Goal: Task Accomplishment & Management: Manage account settings

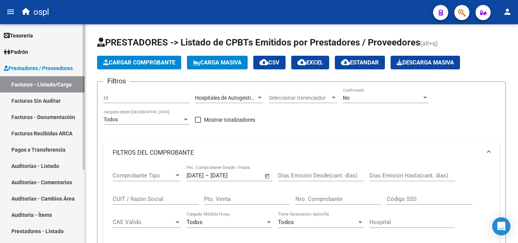
scroll to position [266, 0]
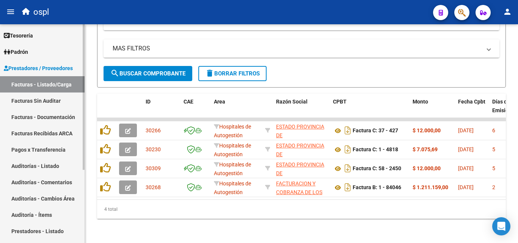
click at [47, 165] on link "Auditorías - Listado" at bounding box center [42, 166] width 85 height 16
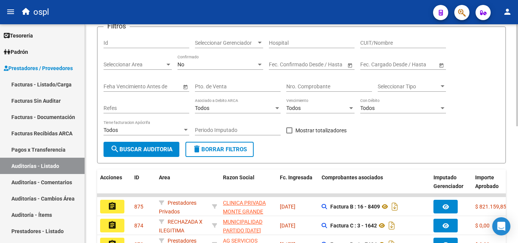
scroll to position [76, 0]
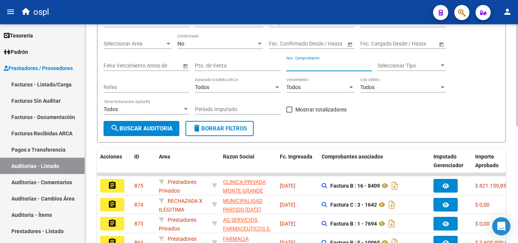
click at [312, 63] on input "Nro. Comprobante" at bounding box center [329, 66] width 86 height 6
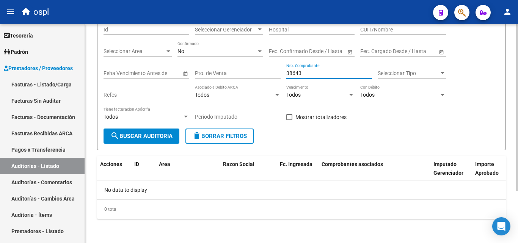
scroll to position [68, 0]
type input "38643"
click at [52, 96] on link "Facturas Sin Auditar" at bounding box center [42, 101] width 85 height 16
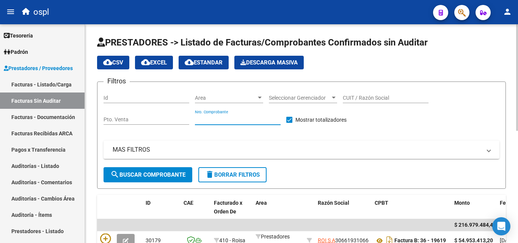
click at [230, 118] on input "Nro. Comprobante" at bounding box center [238, 119] width 86 height 6
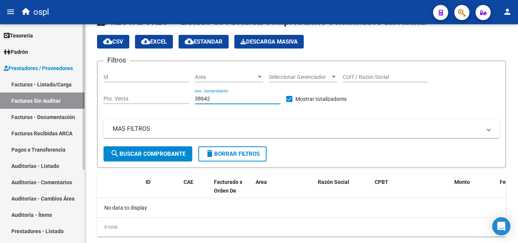
scroll to position [39, 0]
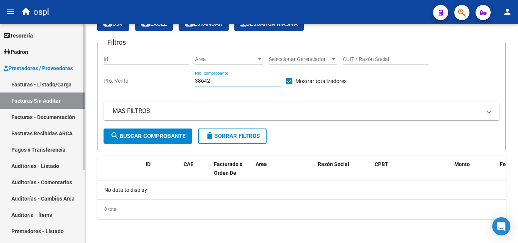
type input "38642"
click at [31, 78] on link "Facturas - Listado/Carga" at bounding box center [42, 84] width 85 height 16
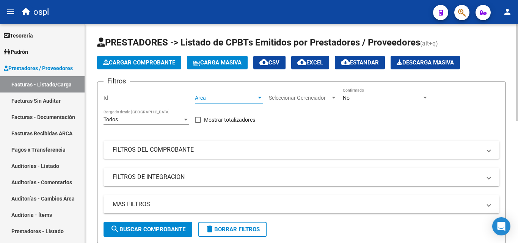
click at [235, 98] on span "Area" at bounding box center [225, 98] width 61 height 6
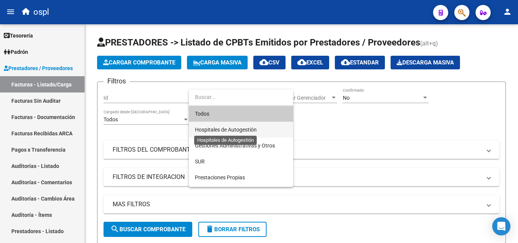
click at [227, 127] on span "Hospitales de Autogestión" at bounding box center [226, 130] width 62 height 6
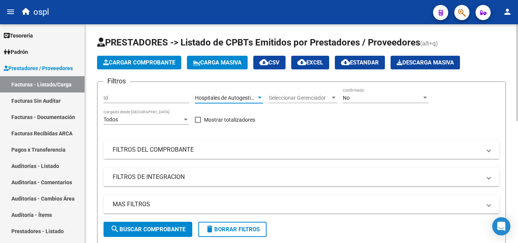
click at [171, 151] on mat-panel-title "FILTROS DEL COMPROBANTE" at bounding box center [297, 150] width 369 height 8
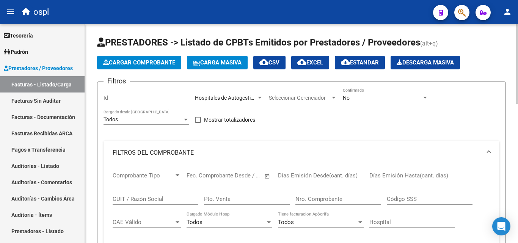
click at [335, 201] on input "Nro. Comprobante" at bounding box center [339, 199] width 86 height 7
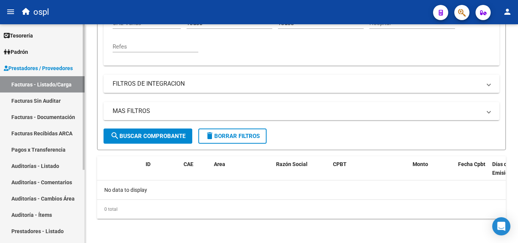
type input "38643"
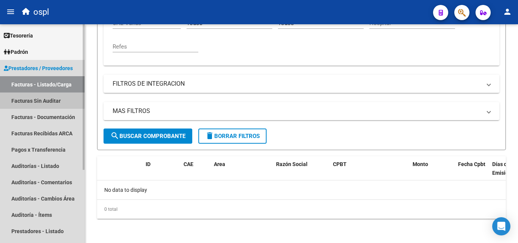
click at [39, 100] on link "Facturas Sin Auditar" at bounding box center [42, 101] width 85 height 16
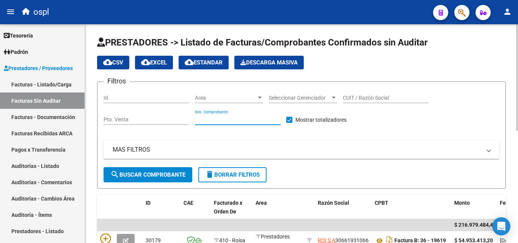
click at [229, 118] on input "Nro. Comprobante" at bounding box center [238, 119] width 86 height 6
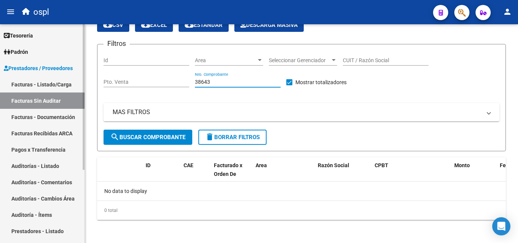
scroll to position [39, 0]
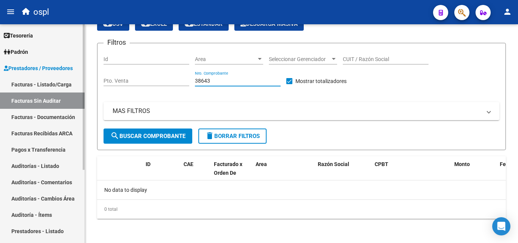
type input "38643"
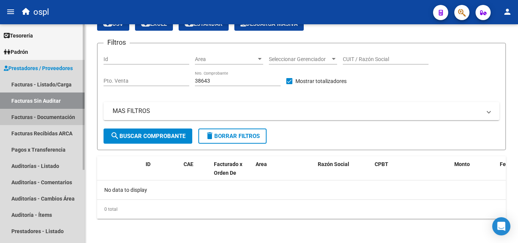
click at [13, 117] on link "Facturas - Documentación" at bounding box center [42, 117] width 85 height 16
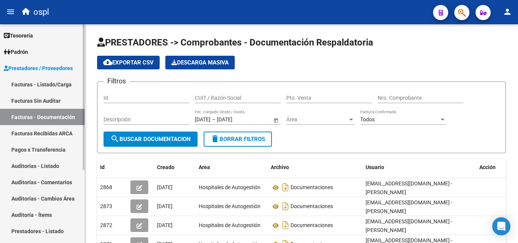
click at [30, 82] on link "Facturas - Listado/Carga" at bounding box center [42, 84] width 85 height 16
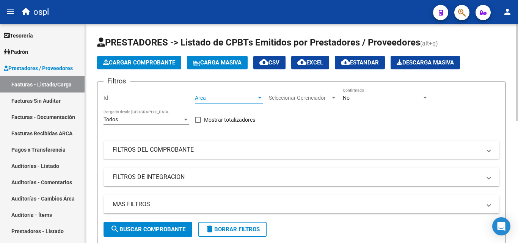
click at [260, 95] on div at bounding box center [259, 98] width 7 height 6
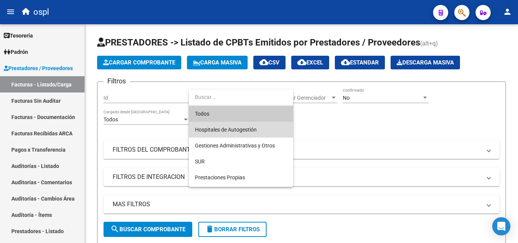
click at [211, 126] on span "Hospitales de Autogestión" at bounding box center [241, 130] width 92 height 16
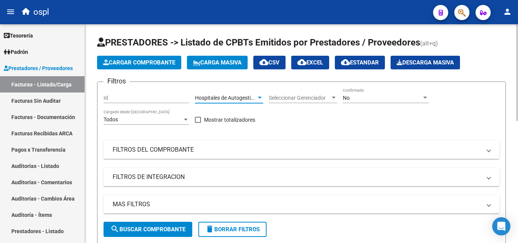
click at [254, 96] on span "Hospitales de Autogestión" at bounding box center [226, 98] width 62 height 6
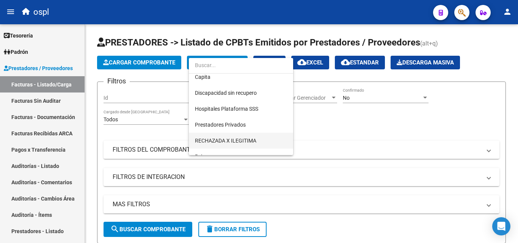
scroll to position [110, 0]
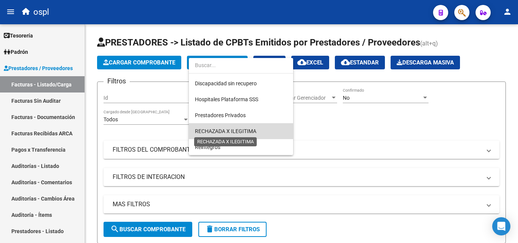
click at [231, 128] on span "RECHAZADA X ILEGITIMA" at bounding box center [225, 131] width 61 height 6
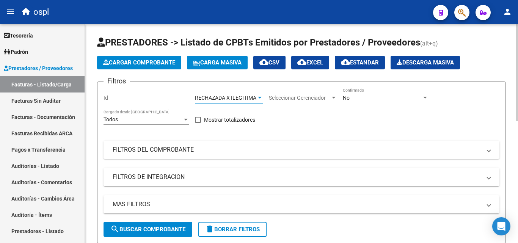
click at [275, 151] on mat-panel-title "FILTROS DEL COMPROBANTE" at bounding box center [297, 150] width 369 height 8
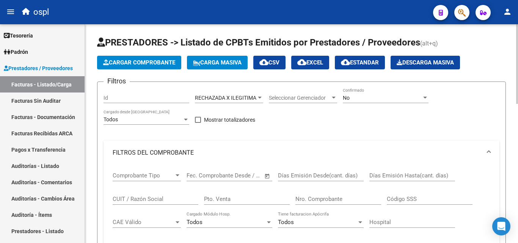
click at [317, 200] on input "Nro. Comprobante" at bounding box center [339, 199] width 86 height 7
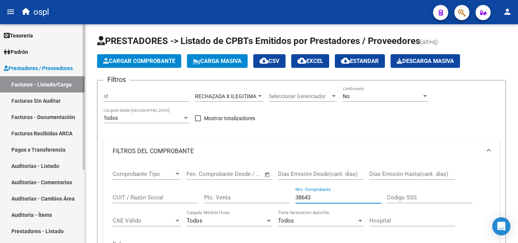
scroll to position [0, 0]
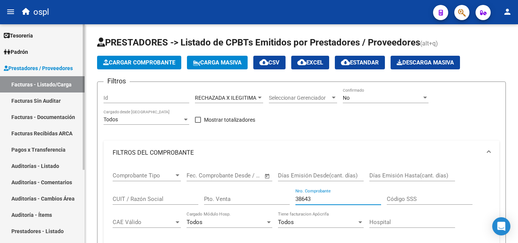
type input "38643"
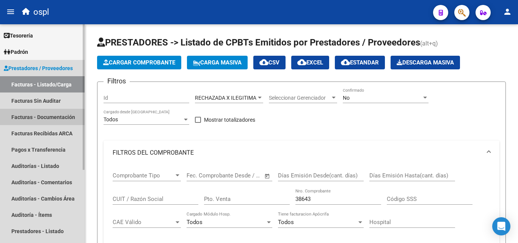
click at [32, 122] on link "Facturas - Documentación" at bounding box center [42, 117] width 85 height 16
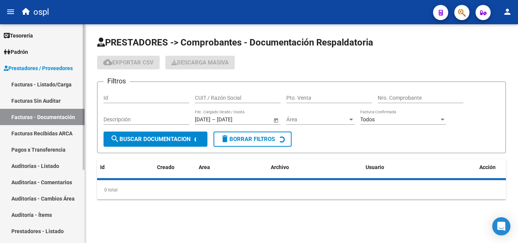
click at [36, 141] on link "Facturas Recibidas ARCA" at bounding box center [42, 133] width 85 height 16
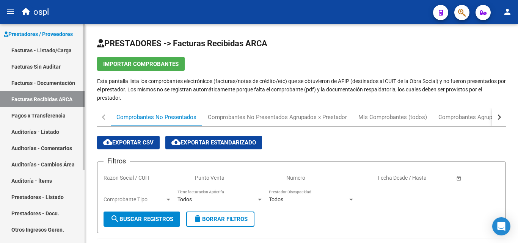
scroll to position [76, 0]
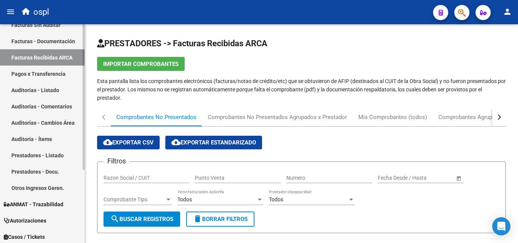
click at [44, 90] on link "Auditorías - Listado" at bounding box center [42, 90] width 85 height 16
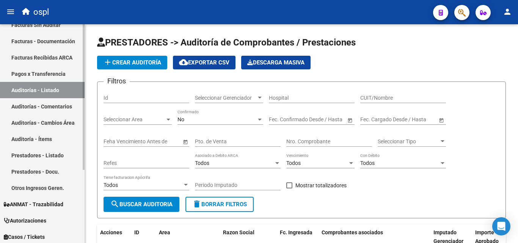
click at [42, 108] on link "Auditorías - Comentarios" at bounding box center [42, 106] width 85 height 16
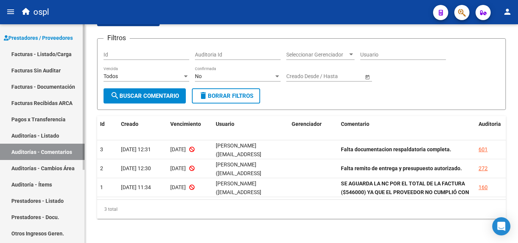
scroll to position [76, 0]
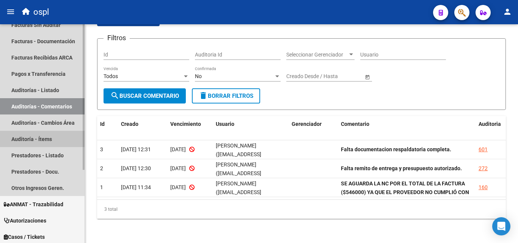
click at [35, 137] on link "Auditoría - Ítems" at bounding box center [42, 139] width 85 height 16
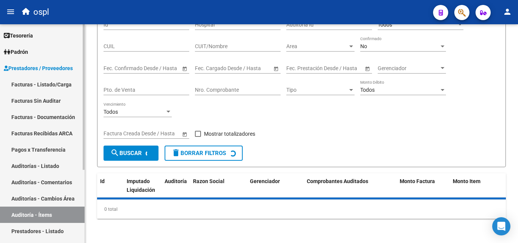
click at [37, 99] on link "Facturas Sin Auditar" at bounding box center [42, 101] width 85 height 16
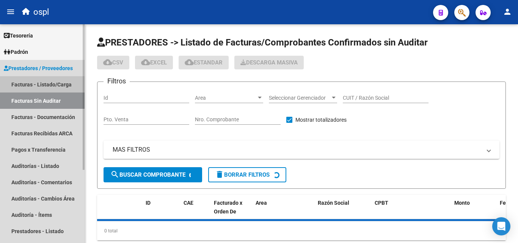
click at [39, 85] on link "Facturas - Listado/Carga" at bounding box center [42, 84] width 85 height 16
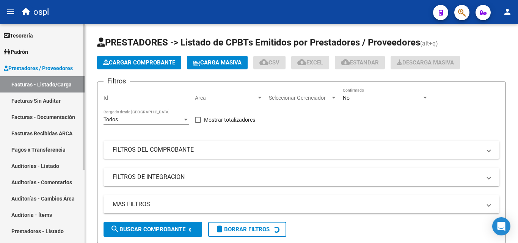
click at [32, 100] on link "Facturas Sin Auditar" at bounding box center [42, 101] width 85 height 16
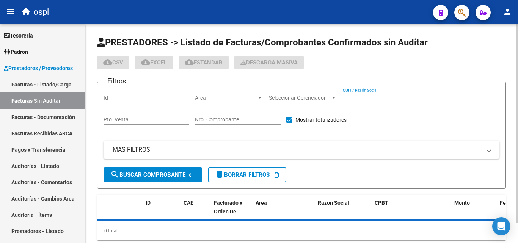
click at [391, 98] on input "CUIT / Razón Social" at bounding box center [386, 98] width 86 height 6
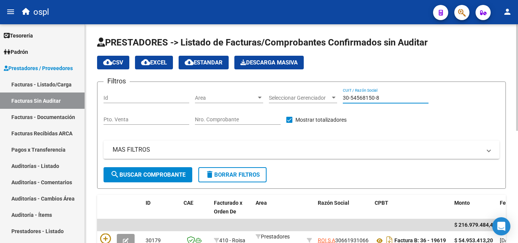
type input "30-54568150-8"
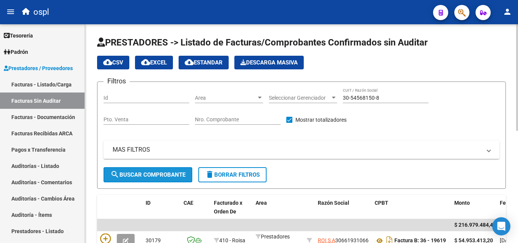
click at [159, 170] on button "search Buscar Comprobante" at bounding box center [148, 174] width 89 height 15
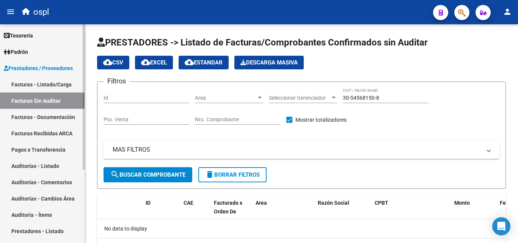
drag, startPoint x: 56, startPoint y: 113, endPoint x: 60, endPoint y: 113, distance: 4.2
click at [55, 113] on link "Facturas - Documentación" at bounding box center [42, 117] width 85 height 16
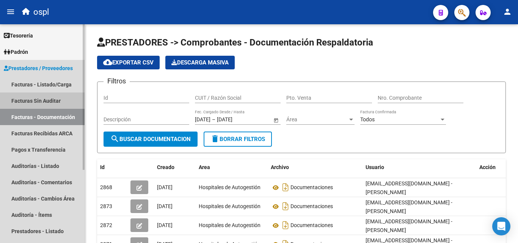
click at [52, 95] on link "Facturas Sin Auditar" at bounding box center [42, 101] width 85 height 16
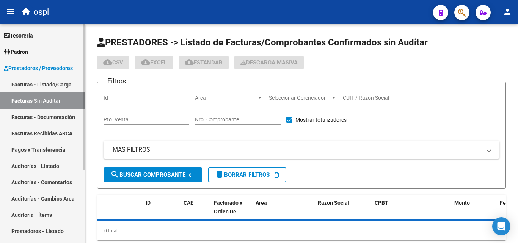
click at [53, 83] on link "Facturas - Listado/Carga" at bounding box center [42, 84] width 85 height 16
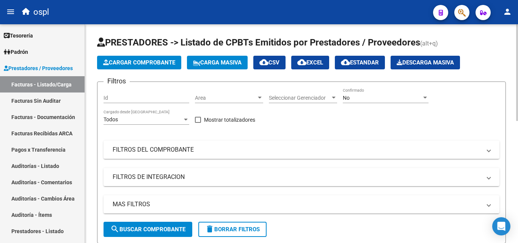
click at [219, 100] on span "Area" at bounding box center [225, 98] width 61 height 6
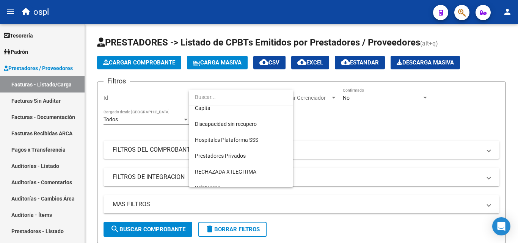
scroll to position [110, 0]
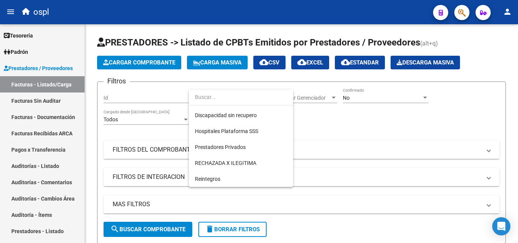
click at [354, 141] on div at bounding box center [259, 121] width 518 height 243
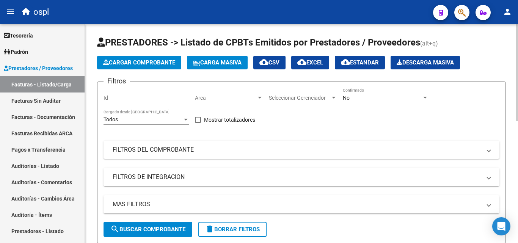
click at [217, 97] on span "Area" at bounding box center [225, 98] width 61 height 6
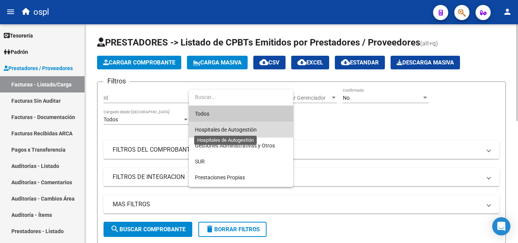
drag, startPoint x: 247, startPoint y: 126, endPoint x: 269, endPoint y: 122, distance: 22.1
click at [247, 127] on span "Hospitales de Autogestión" at bounding box center [226, 130] width 62 height 6
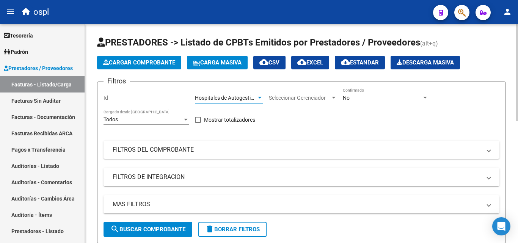
click at [388, 94] on div "No Confirmado" at bounding box center [386, 95] width 86 height 15
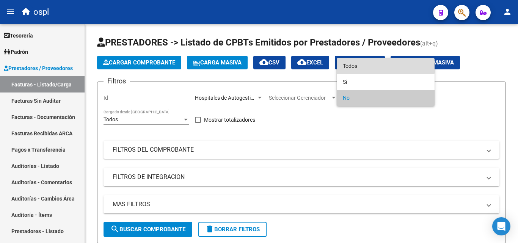
click at [370, 66] on span "Todos" at bounding box center [386, 66] width 86 height 16
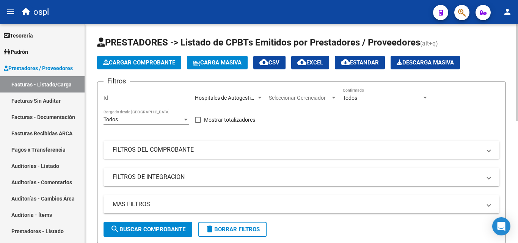
click at [247, 145] on mat-expansion-panel-header "FILTROS DEL COMPROBANTE" at bounding box center [302, 150] width 396 height 18
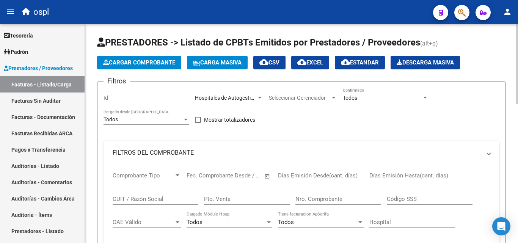
scroll to position [38, 0]
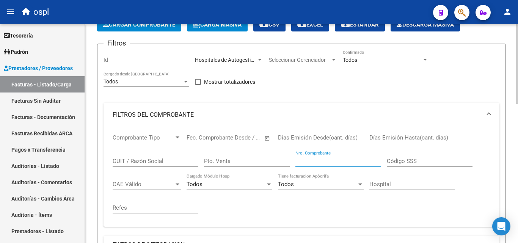
click at [316, 162] on input "Nro. Comprobante" at bounding box center [339, 161] width 86 height 7
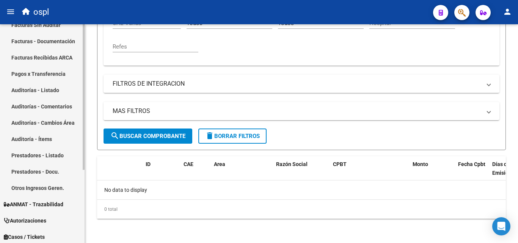
scroll to position [0, 0]
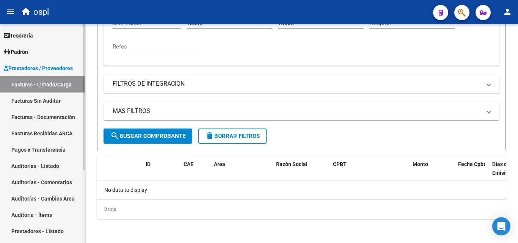
type input "38643"
click at [41, 165] on link "Auditorías - Listado" at bounding box center [42, 166] width 85 height 16
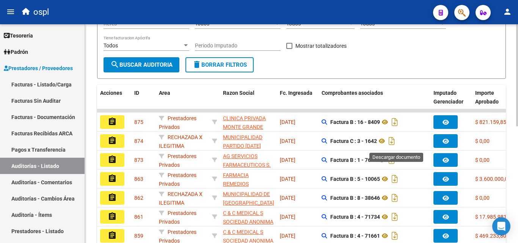
scroll to position [137, 0]
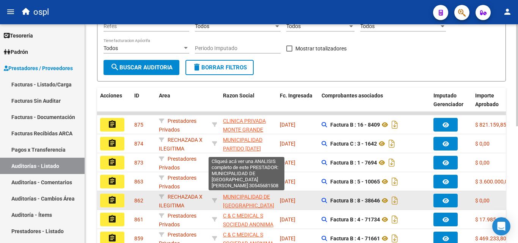
click at [234, 200] on span "MUNICIPALIDAD DE [GEOGRAPHIC_DATA][PERSON_NAME]" at bounding box center [248, 206] width 51 height 24
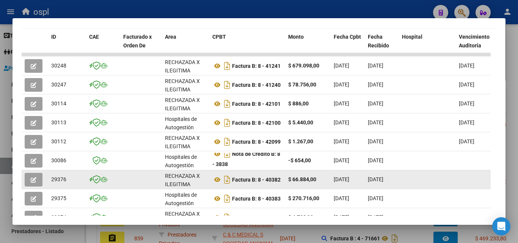
scroll to position [275, 0]
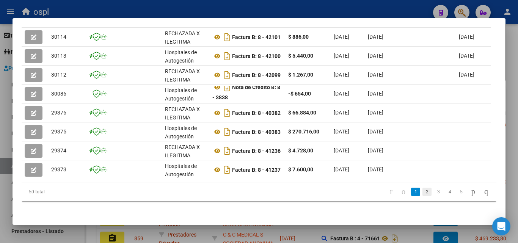
click at [423, 190] on link "2" at bounding box center [427, 192] width 9 height 8
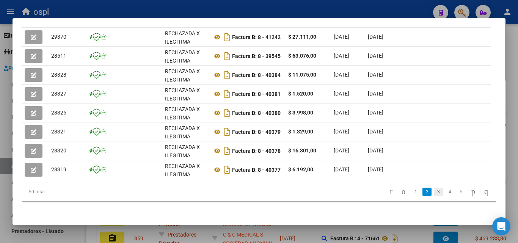
click at [434, 190] on link "3" at bounding box center [438, 192] width 9 height 8
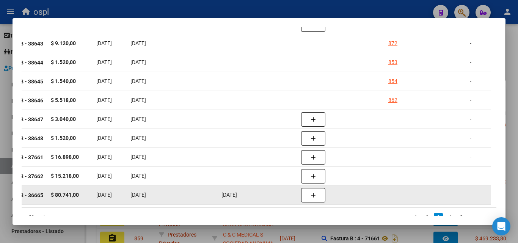
scroll to position [237, 0]
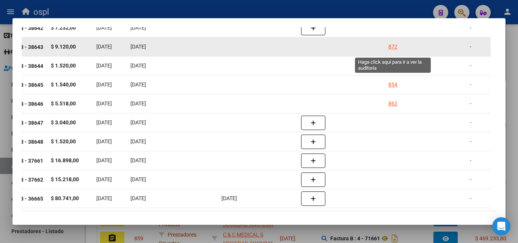
click at [392, 49] on div "872" at bounding box center [392, 46] width 9 height 9
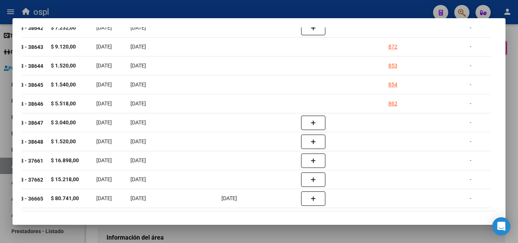
click at [3, 108] on div at bounding box center [259, 121] width 518 height 243
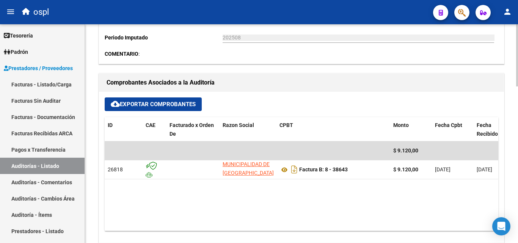
scroll to position [266, 0]
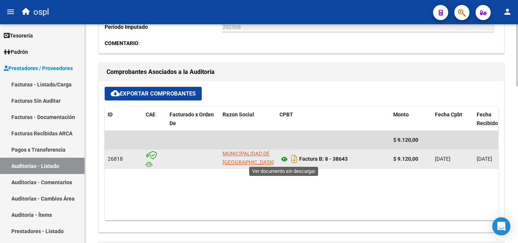
click at [286, 158] on icon at bounding box center [285, 159] width 10 height 9
click at [324, 157] on strong "Factura B: 8 - 38643" at bounding box center [323, 159] width 49 height 6
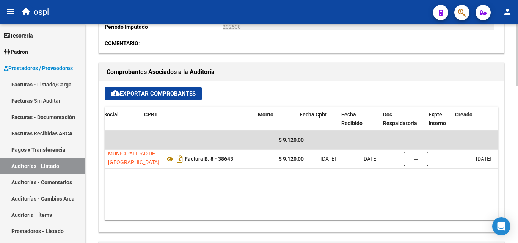
scroll to position [0, 141]
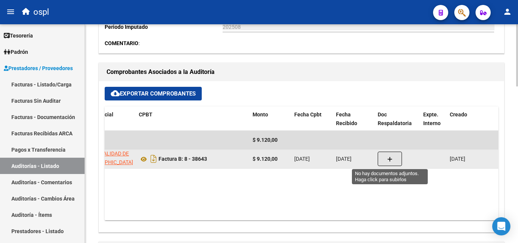
click at [390, 159] on icon "button" at bounding box center [389, 160] width 5 height 6
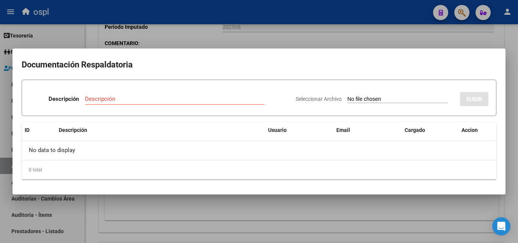
click at [385, 98] on input "Seleccionar Archivo" at bounding box center [397, 99] width 101 height 7
click at [391, 102] on input "Seleccionar Archivo" at bounding box center [397, 99] width 101 height 7
type input "C:\fakepath\RECHAZO X ILEGITIMA - FC 38643.pdf"
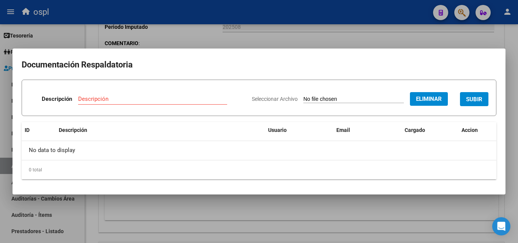
click at [470, 97] on span "SUBIR" at bounding box center [474, 99] width 16 height 7
click at [123, 95] on div "Descripción" at bounding box center [126, 98] width 120 height 11
click at [113, 99] on input "Descripción" at bounding box center [126, 99] width 120 height 7
type input "RECHAZO"
click at [471, 97] on span "SUBIR" at bounding box center [474, 99] width 16 height 7
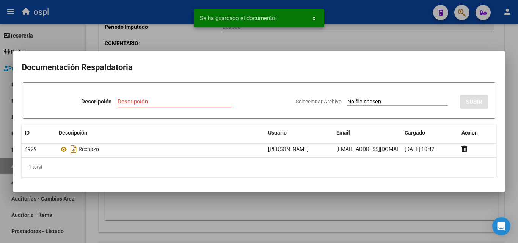
click at [275, 201] on div at bounding box center [259, 121] width 518 height 243
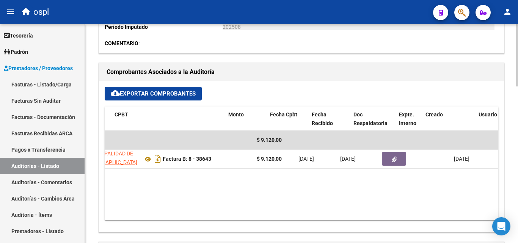
scroll to position [0, 166]
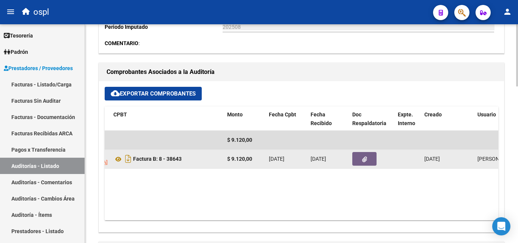
click at [363, 159] on icon "button" at bounding box center [364, 160] width 5 height 6
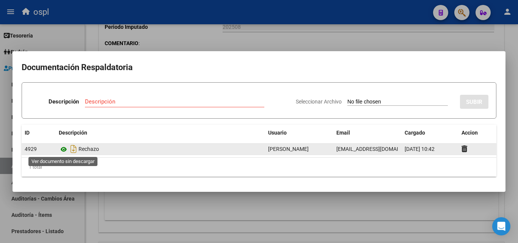
click at [61, 149] on icon at bounding box center [64, 149] width 10 height 9
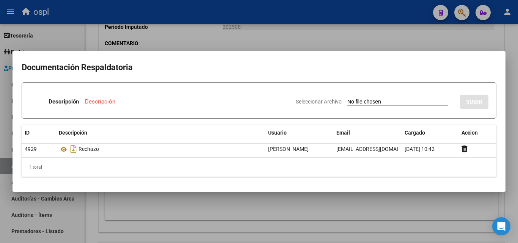
click at [182, 196] on div at bounding box center [259, 121] width 518 height 243
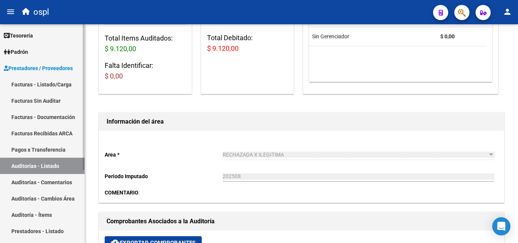
scroll to position [114, 0]
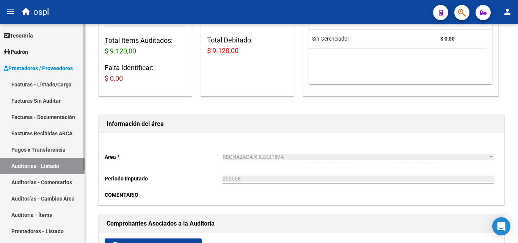
click at [31, 83] on link "Facturas - Listado/Carga" at bounding box center [42, 84] width 85 height 16
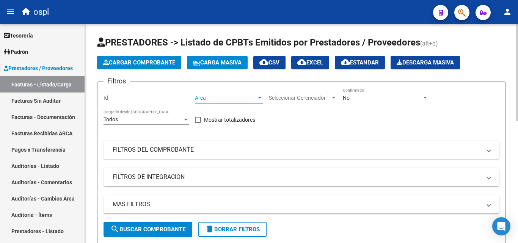
click at [255, 95] on span "Area" at bounding box center [225, 98] width 61 height 6
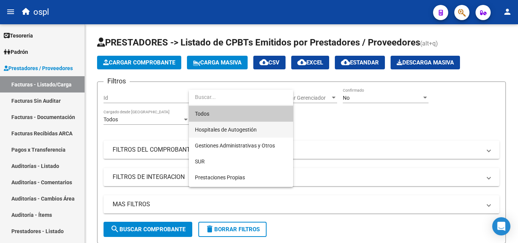
click at [249, 135] on span "Hospitales de Autogestión" at bounding box center [241, 130] width 92 height 16
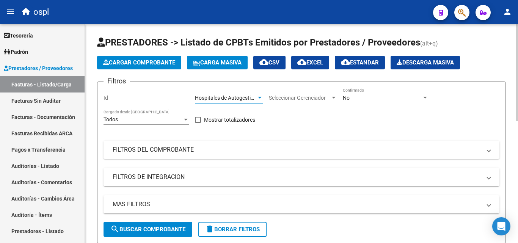
click at [192, 154] on mat-panel-title "FILTROS DEL COMPROBANTE" at bounding box center [297, 150] width 369 height 8
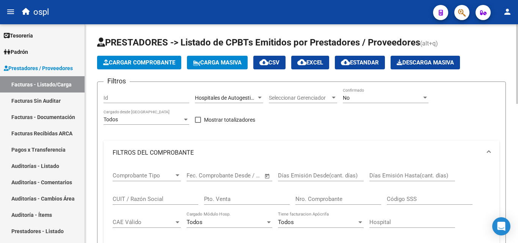
click at [265, 176] on span "Open calendar" at bounding box center [267, 176] width 18 height 18
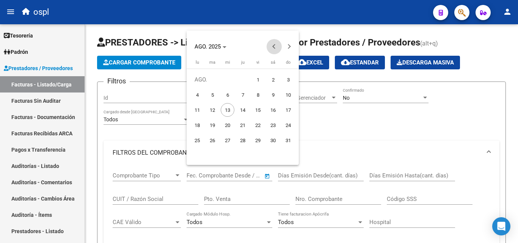
click at [273, 48] on span "Previous month" at bounding box center [274, 46] width 15 height 15
click at [274, 49] on span "Previous month" at bounding box center [274, 46] width 15 height 15
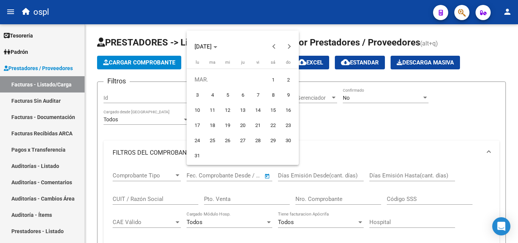
click at [275, 77] on span "1" at bounding box center [273, 80] width 14 height 14
type input "[DATE]"
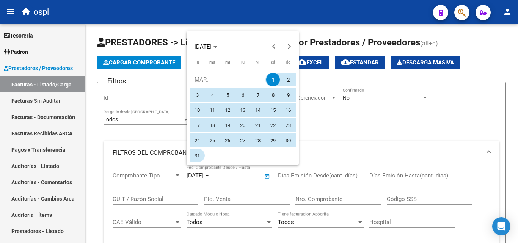
click at [198, 154] on span "31" at bounding box center [197, 156] width 14 height 14
type input "[DATE]"
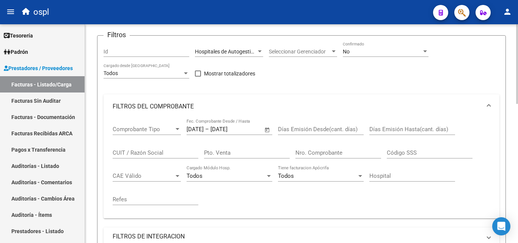
scroll to position [152, 0]
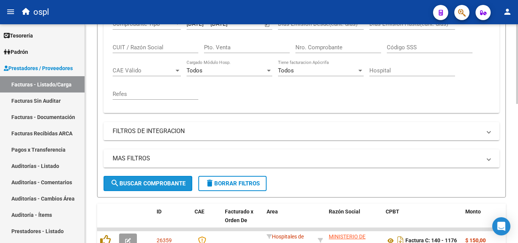
click at [167, 184] on span "search Buscar Comprobante" at bounding box center [147, 183] width 75 height 7
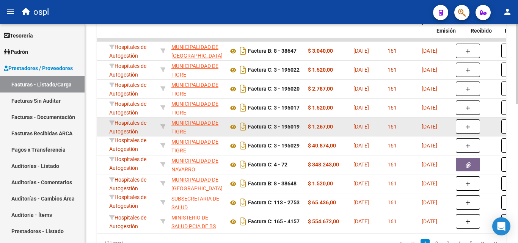
scroll to position [0, 56]
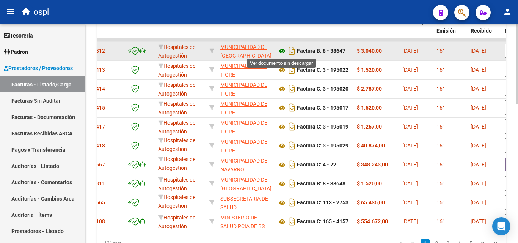
click at [285, 51] on icon at bounding box center [282, 51] width 10 height 9
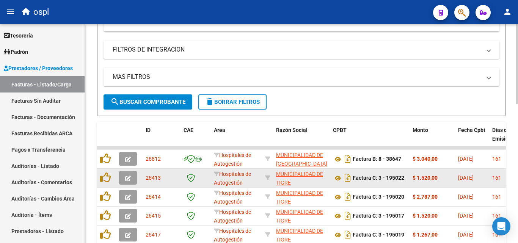
scroll to position [230, 0]
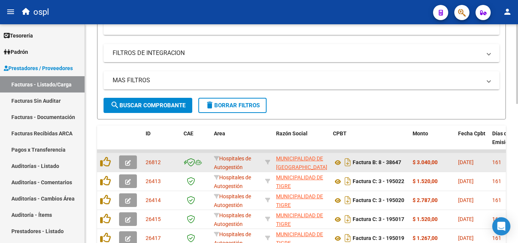
click at [126, 163] on icon "button" at bounding box center [128, 163] width 6 height 6
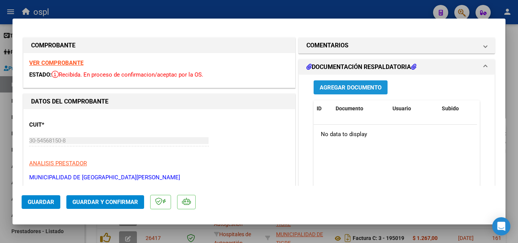
click at [366, 86] on span "Agregar Documento" at bounding box center [351, 87] width 62 height 7
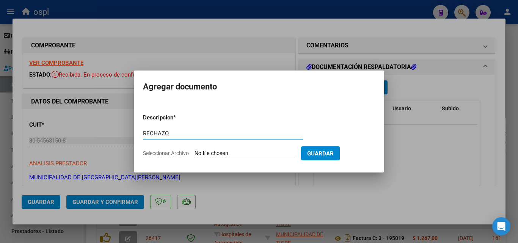
type input "RECHAZO"
click at [244, 151] on input "Seleccionar Archivo" at bounding box center [245, 153] width 101 height 7
type input "C:\fakepath\RECHAZO X ILEGITIMA - FC 38647.pdf"
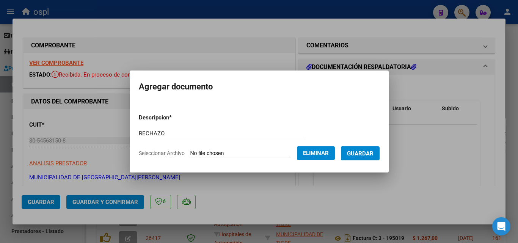
click at [346, 186] on div at bounding box center [259, 121] width 518 height 243
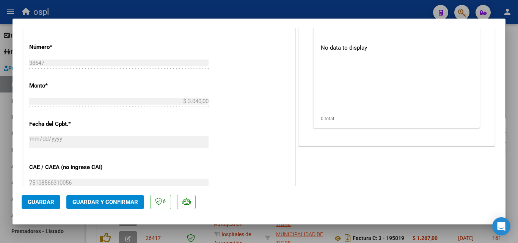
scroll to position [114, 0]
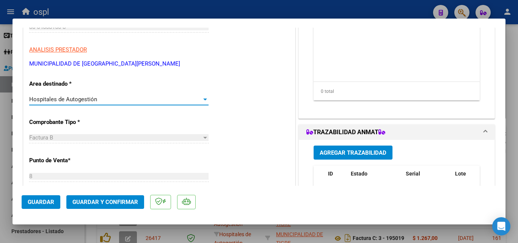
click at [167, 101] on div "Hospitales de Autogestión" at bounding box center [115, 99] width 173 height 7
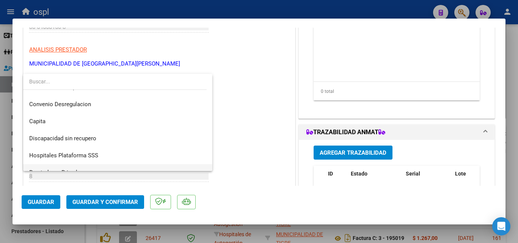
scroll to position [108, 0]
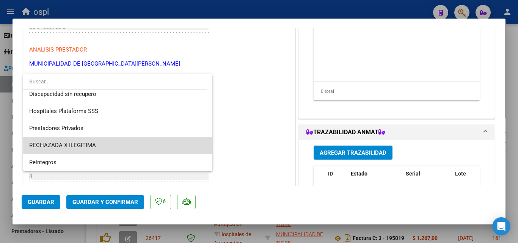
click at [131, 142] on span "RECHAZADA X ILEGITIMA" at bounding box center [117, 145] width 177 height 17
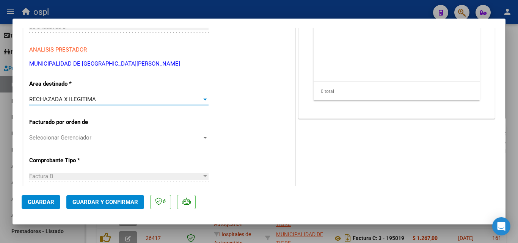
click at [83, 207] on button "Guardar y Confirmar" at bounding box center [105, 202] width 78 height 14
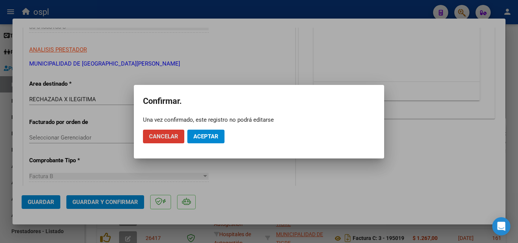
click at [213, 137] on span "Aceptar" at bounding box center [205, 136] width 25 height 7
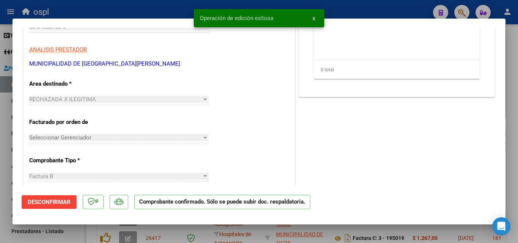
click at [0, 99] on div at bounding box center [259, 121] width 518 height 243
type input "$ 0,00"
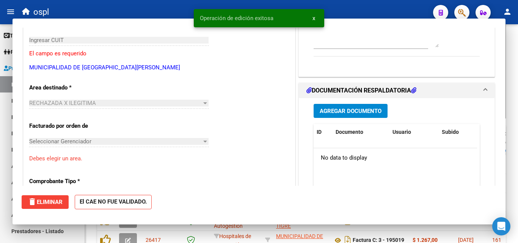
scroll to position [127, 0]
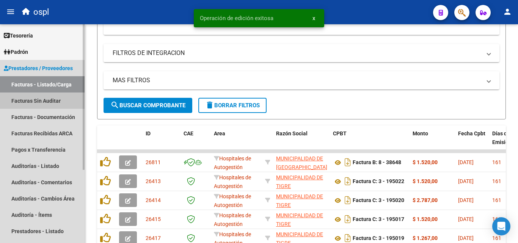
click at [45, 96] on link "Facturas Sin Auditar" at bounding box center [42, 101] width 85 height 16
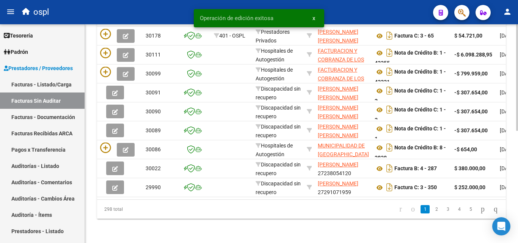
click at [206, 102] on datatable-body-cell at bounding box center [196, 111] width 30 height 19
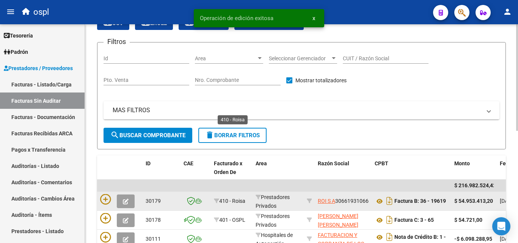
scroll to position [2, 0]
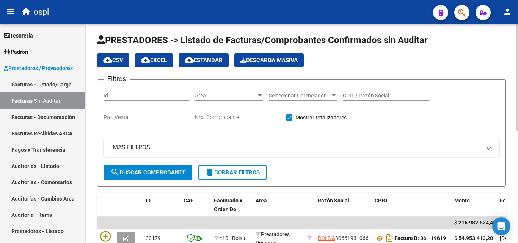
click at [224, 114] on input "Nro. Comprobante" at bounding box center [238, 117] width 86 height 6
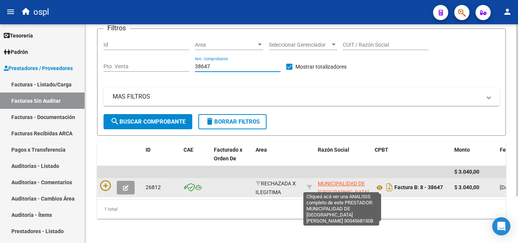
scroll to position [10, 0]
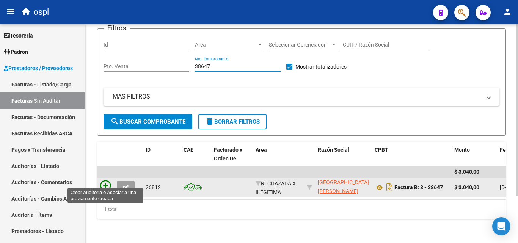
type input "38647"
click at [101, 182] on icon at bounding box center [105, 186] width 11 height 11
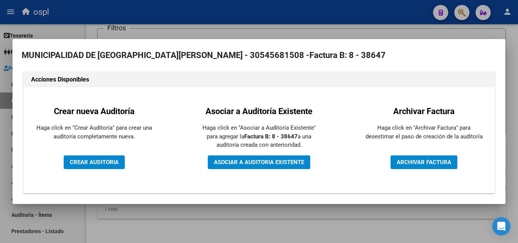
click at [98, 155] on div "Crear nueva Auditoría Haga click en "Crear Auditoría" para crear una auditoría …" at bounding box center [94, 140] width 130 height 94
drag, startPoint x: 95, startPoint y: 166, endPoint x: 93, endPoint y: 163, distance: 4.1
click at [95, 166] on button "CREAR AUDITORIA" at bounding box center [94, 163] width 61 height 14
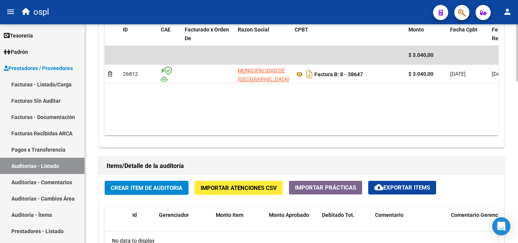
scroll to position [540, 0]
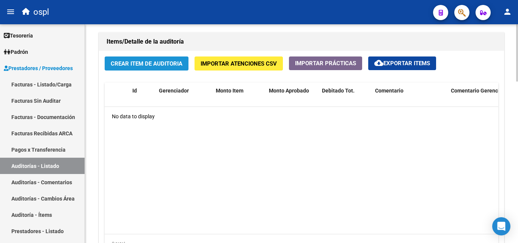
click at [151, 64] on span "Crear Item de Auditoria" at bounding box center [147, 63] width 72 height 7
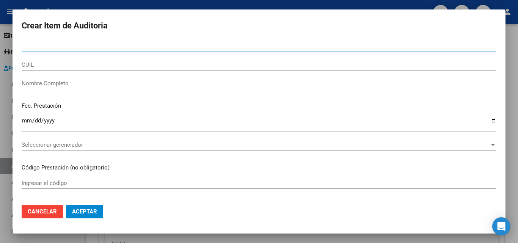
click at [46, 81] on input "Nombre Completo" at bounding box center [259, 83] width 475 height 7
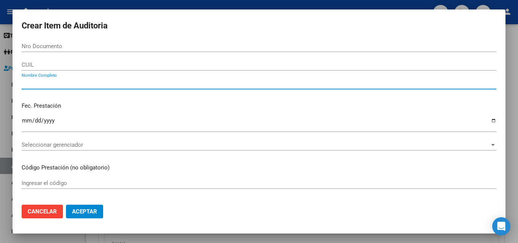
type input "Y"
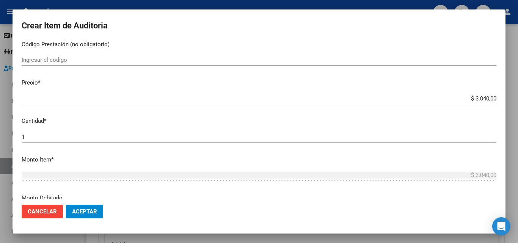
scroll to position [152, 0]
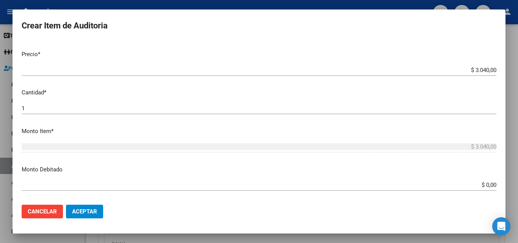
type input "TODOS"
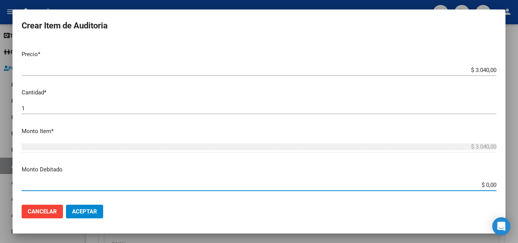
drag, startPoint x: 480, startPoint y: 185, endPoint x: 518, endPoint y: 173, distance: 39.5
click at [518, 178] on div "Crear Item de Auditoria Nro Documento CUIL TODOS Nombre Completo Fec. Prestació…" at bounding box center [259, 121] width 518 height 243
type input "$ 3.040,00"
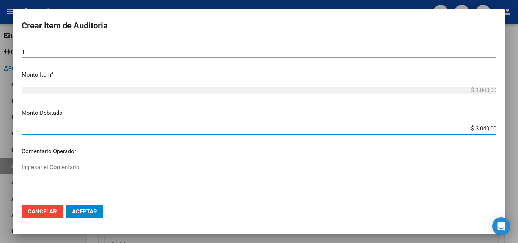
scroll to position [266, 0]
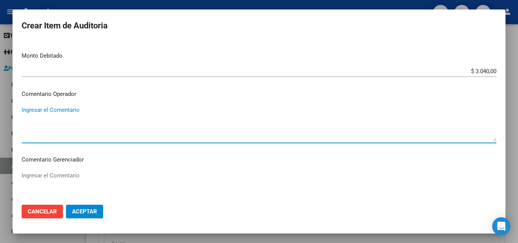
click at [79, 127] on textarea "Ingresar el Comentario" at bounding box center [259, 124] width 475 height 36
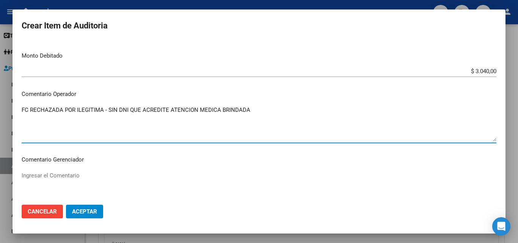
type textarea "FC RECHAZADA POR ILEGITIMA - SIN DNI QUE ACREDITE ATENCION MEDICA BRINDADA"
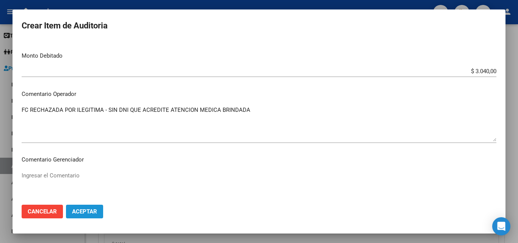
click at [82, 207] on button "Aceptar" at bounding box center [84, 212] width 37 height 14
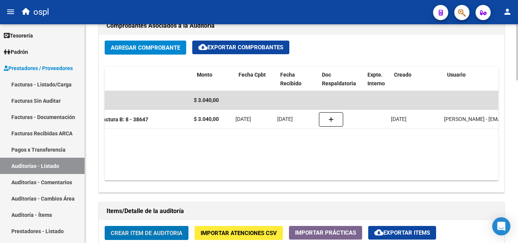
scroll to position [0, 166]
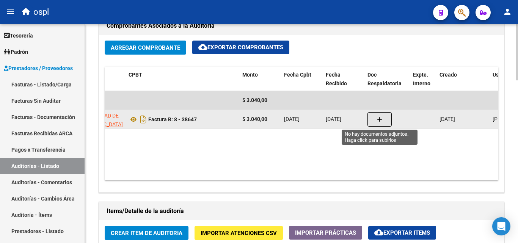
click at [379, 116] on span "button" at bounding box center [379, 119] width 5 height 7
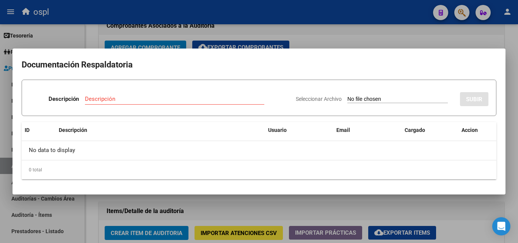
click at [360, 97] on input "Seleccionar Archivo" at bounding box center [397, 99] width 101 height 7
type input "C:\fakepath\RECHAZO X ILEGITIMA - FC 38647.pdf"
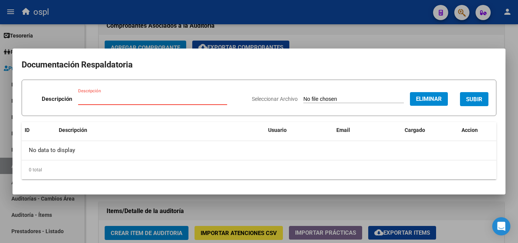
click at [141, 97] on input "Descripción" at bounding box center [152, 99] width 149 height 7
type input "RECHAZO"
click at [482, 105] on button "SUBIR" at bounding box center [474, 99] width 28 height 14
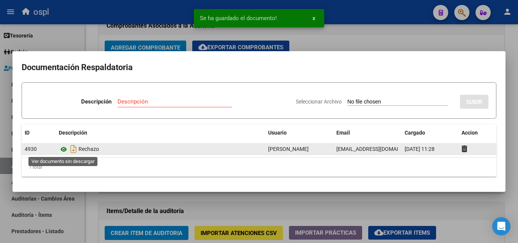
click at [66, 148] on icon at bounding box center [64, 149] width 10 height 9
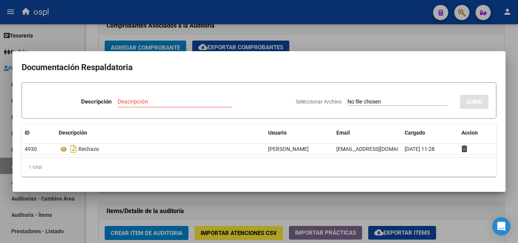
click at [376, 47] on div at bounding box center [259, 121] width 518 height 243
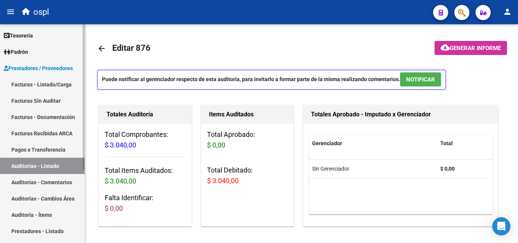
scroll to position [38, 0]
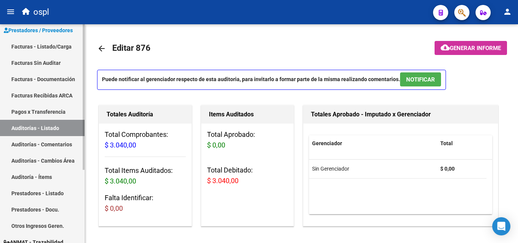
click at [46, 79] on link "Facturas - Documentación" at bounding box center [42, 79] width 85 height 16
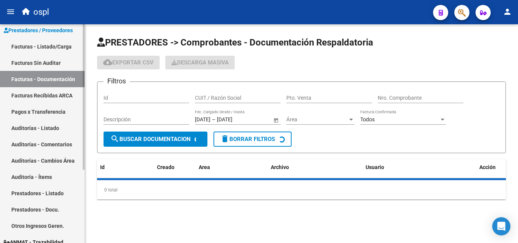
click at [46, 50] on link "Facturas - Listado/Carga" at bounding box center [42, 46] width 85 height 16
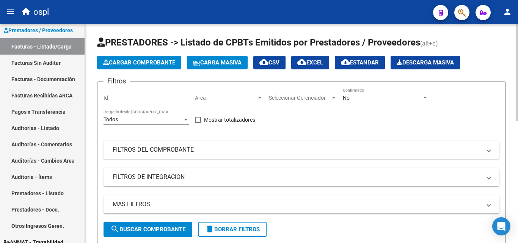
click at [234, 96] on span "Area" at bounding box center [225, 98] width 61 height 6
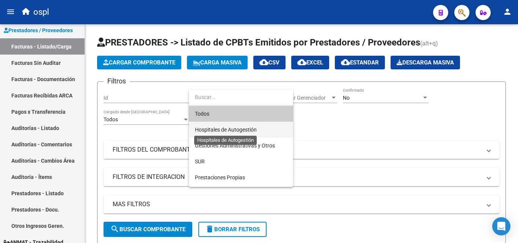
click at [214, 129] on span "Hospitales de Autogestión" at bounding box center [226, 130] width 62 height 6
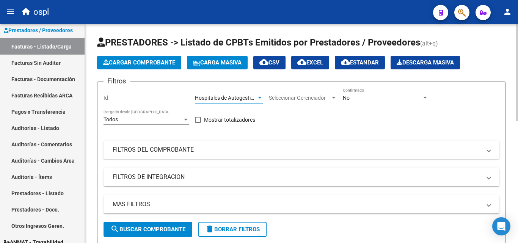
scroll to position [38, 0]
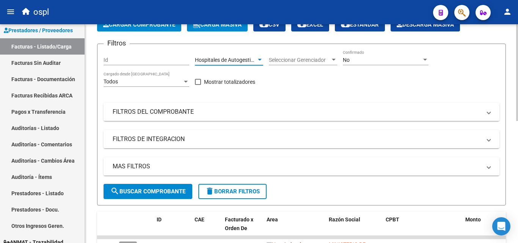
click at [184, 120] on mat-expansion-panel-header "FILTROS DEL COMPROBANTE" at bounding box center [302, 112] width 396 height 18
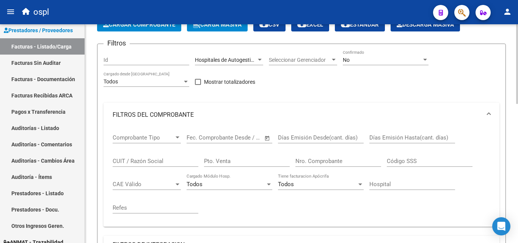
click at [266, 140] on span "Open calendar" at bounding box center [267, 138] width 18 height 18
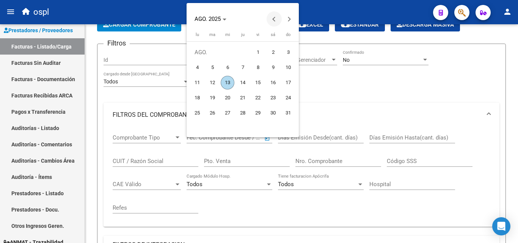
click at [273, 14] on span "Previous month" at bounding box center [274, 18] width 15 height 15
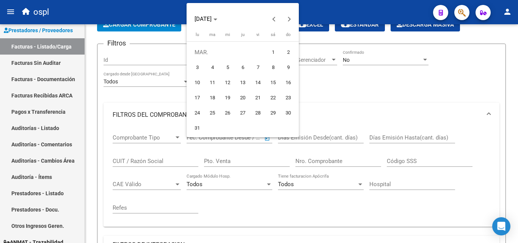
click at [272, 48] on span "1" at bounding box center [273, 53] width 14 height 14
type input "[DATE]"
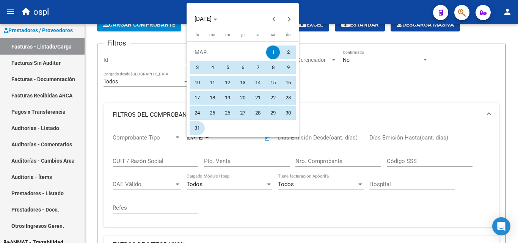
click at [199, 127] on span "31" at bounding box center [197, 128] width 14 height 14
type input "[DATE]"
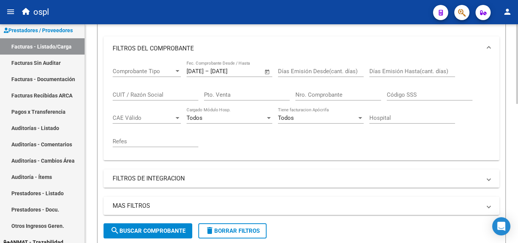
scroll to position [152, 0]
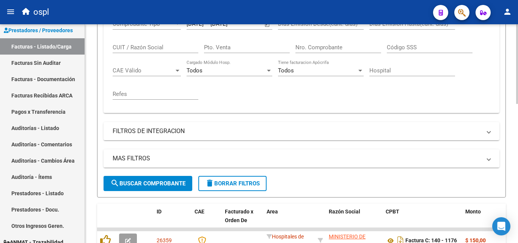
click at [161, 181] on span "search Buscar Comprobante" at bounding box center [147, 183] width 75 height 7
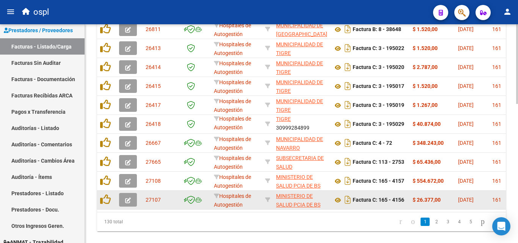
scroll to position [382, 0]
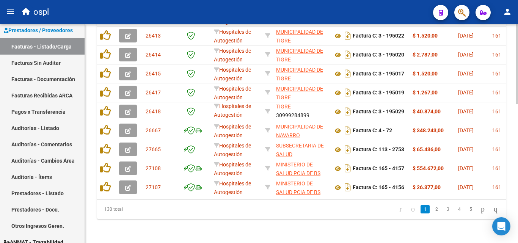
drag, startPoint x: 201, startPoint y: 192, endPoint x: 286, endPoint y: 192, distance: 84.2
click at [286, 192] on datatable-body "26811 Hospitales de Autogestión MUNICIPALIDAD DE [GEOGRAPHIC_DATA][PERSON_NAME]…" at bounding box center [301, 101] width 409 height 195
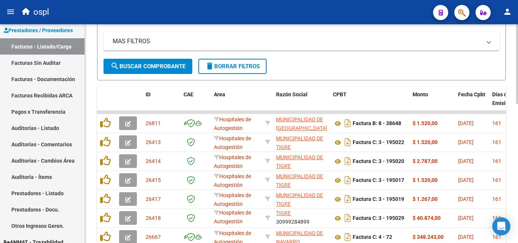
scroll to position [268, 0]
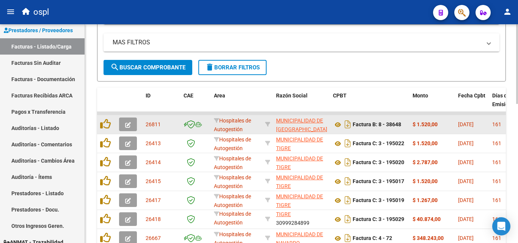
click at [132, 124] on button "button" at bounding box center [128, 125] width 18 height 14
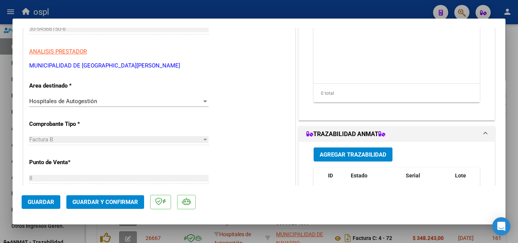
scroll to position [114, 0]
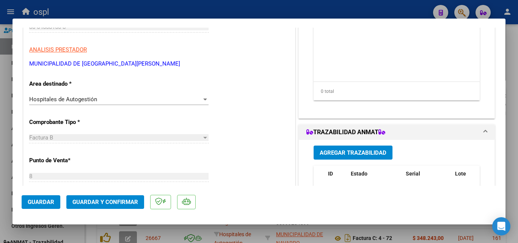
click at [202, 99] on div at bounding box center [205, 99] width 7 height 6
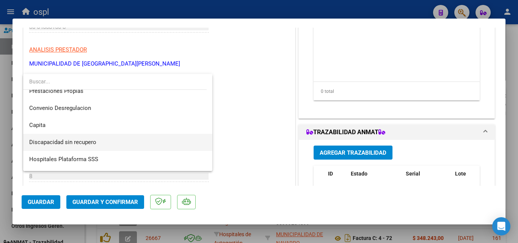
scroll to position [108, 0]
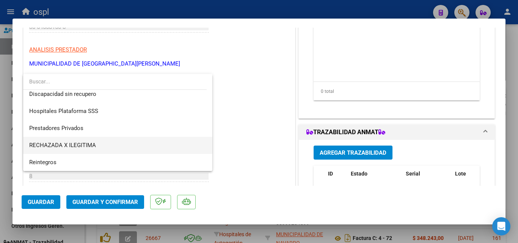
click at [91, 142] on span "RECHAZADA X ILEGITIMA" at bounding box center [62, 145] width 67 height 7
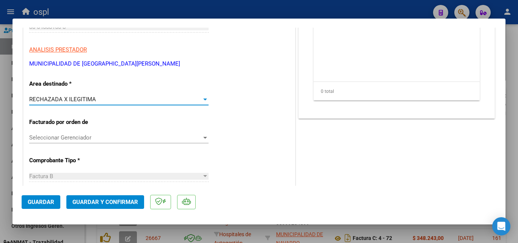
click at [111, 200] on span "Guardar y Confirmar" at bounding box center [105, 202] width 66 height 7
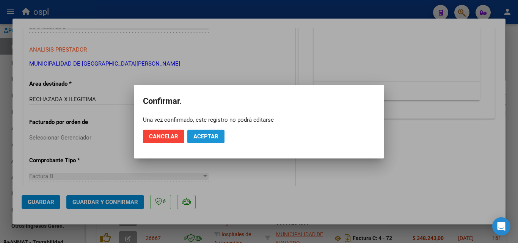
click at [204, 134] on span "Aceptar" at bounding box center [205, 136] width 25 height 7
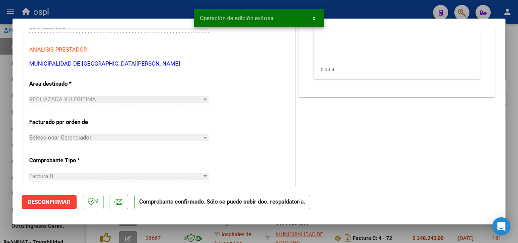
drag, startPoint x: 5, startPoint y: 92, endPoint x: 17, endPoint y: 83, distance: 14.3
click at [6, 92] on div at bounding box center [259, 121] width 518 height 243
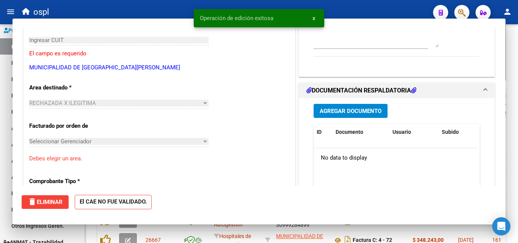
scroll to position [0, 0]
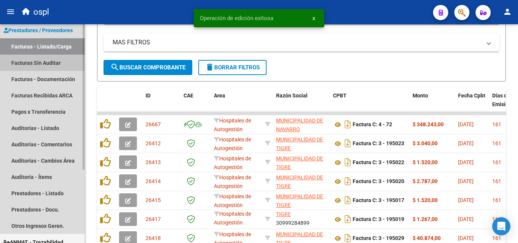
click at [51, 61] on link "Facturas Sin Auditar" at bounding box center [42, 63] width 85 height 16
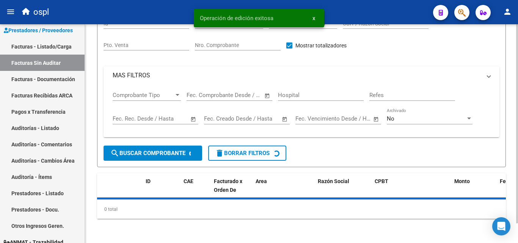
scroll to position [22, 0]
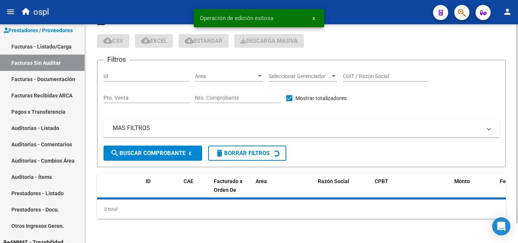
click at [223, 98] on input "Nro. Comprobante" at bounding box center [238, 98] width 86 height 6
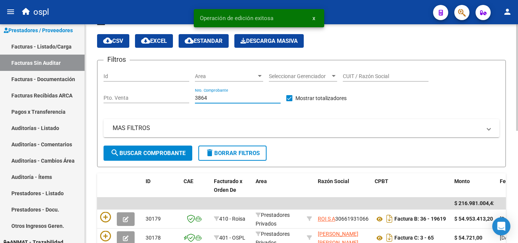
type input "38648"
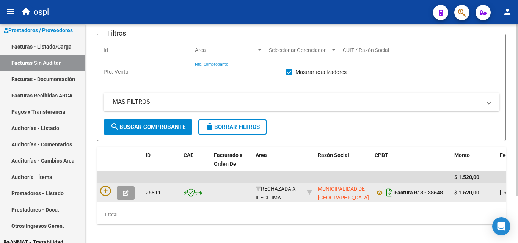
scroll to position [59, 0]
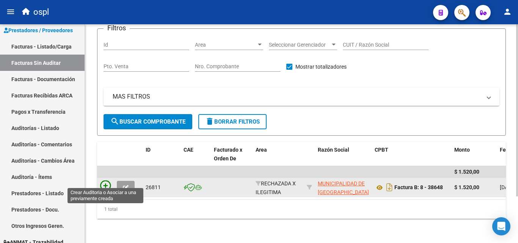
click at [103, 181] on icon at bounding box center [105, 186] width 11 height 11
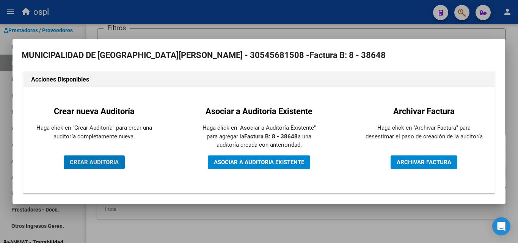
click at [101, 160] on span "CREAR AUDITORIA" at bounding box center [94, 162] width 49 height 7
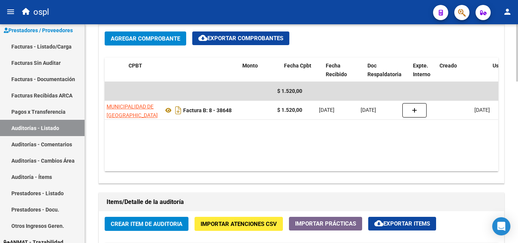
scroll to position [0, 210]
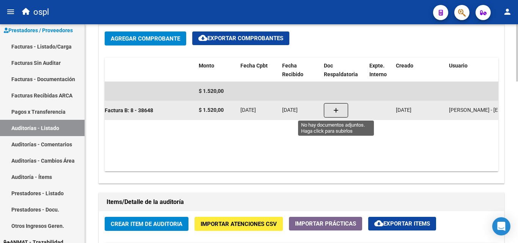
click at [331, 108] on button "button" at bounding box center [336, 110] width 24 height 14
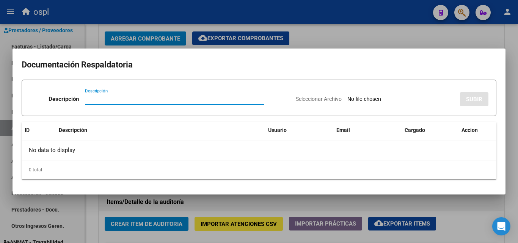
click at [374, 98] on input "Seleccionar Archivo" at bounding box center [397, 99] width 101 height 7
type input "C:\fakepath\RECHAZO X ILEGITIMA - FC 38648.pdf"
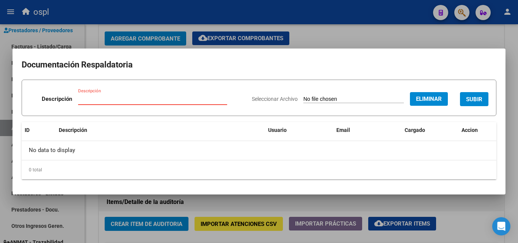
click at [105, 98] on input "Descripción" at bounding box center [152, 99] width 149 height 7
type input "RECHAZO"
click at [475, 95] on button "SUBIR" at bounding box center [474, 99] width 28 height 14
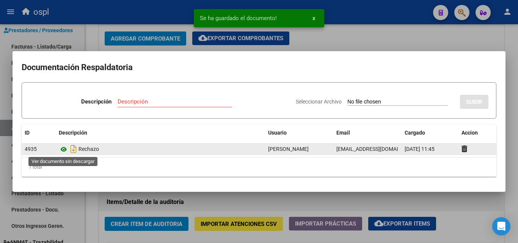
click at [63, 151] on icon at bounding box center [64, 149] width 10 height 9
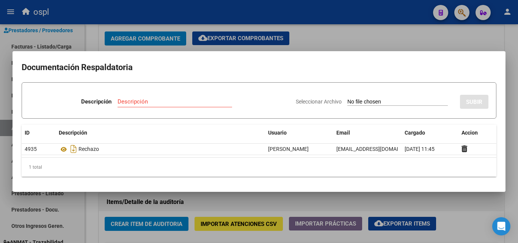
click at [316, 193] on div at bounding box center [259, 121] width 518 height 243
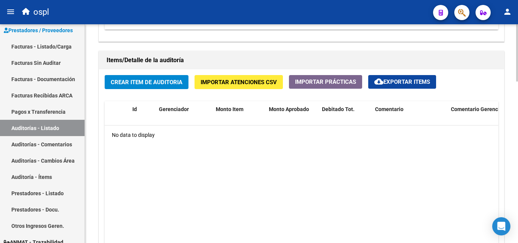
scroll to position [493, 0]
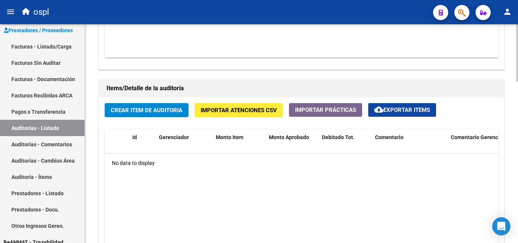
click at [149, 112] on span "Crear Item de Auditoria" at bounding box center [147, 110] width 72 height 7
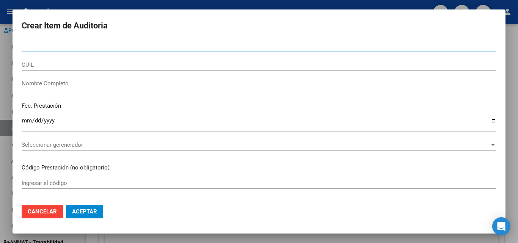
click at [96, 85] on input "Nombre Completo" at bounding box center [259, 83] width 475 height 7
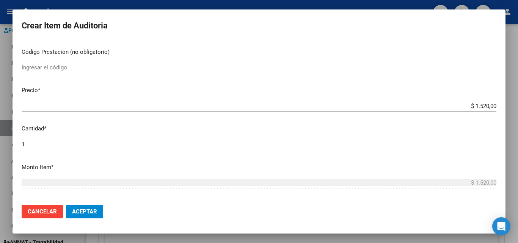
scroll to position [152, 0]
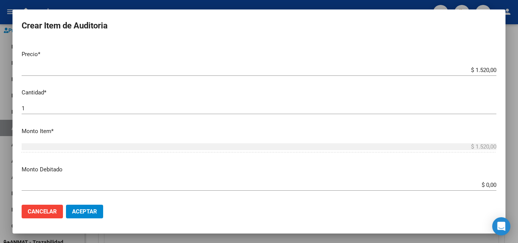
type input "TODOS"
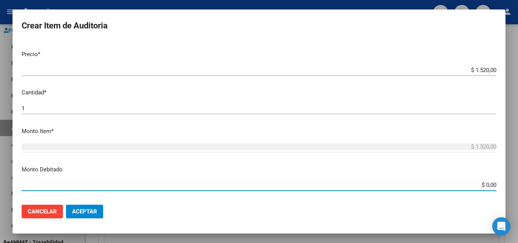
drag, startPoint x: 475, startPoint y: 184, endPoint x: 499, endPoint y: 183, distance: 24.7
click at [499, 183] on mat-dialog-content "Nro Documento CUIL TODOS Nombre Completo Fec. Prestación Ingresar la fecha Sele…" at bounding box center [259, 120] width 493 height 158
type input "$ 1.520,00"
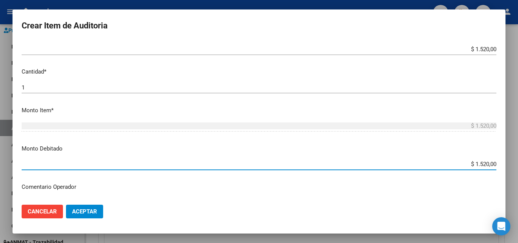
scroll to position [190, 0]
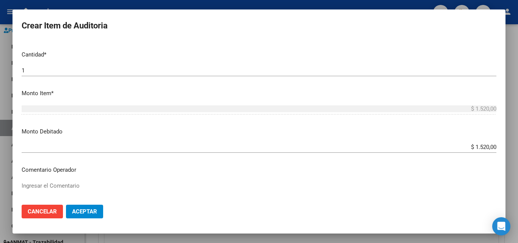
click at [101, 179] on mat-dialog-content "Nro Documento CUIL TODOS Nombre Completo Fec. Prestación Ingresar la fecha Sele…" at bounding box center [259, 120] width 493 height 158
click at [97, 184] on textarea "Ingresar el Comentario" at bounding box center [259, 200] width 475 height 36
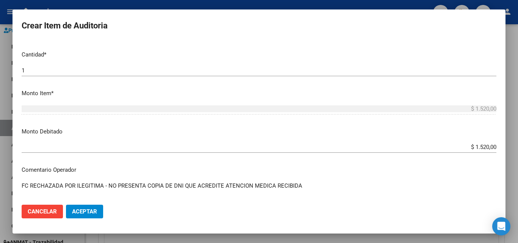
type textarea "FC RECHAZADA POR ILEGITIMA - NO PRESENTA COPIA DE DNI QUE ACREDITE ATENCION MED…"
click at [93, 211] on span "Aceptar" at bounding box center [84, 211] width 25 height 7
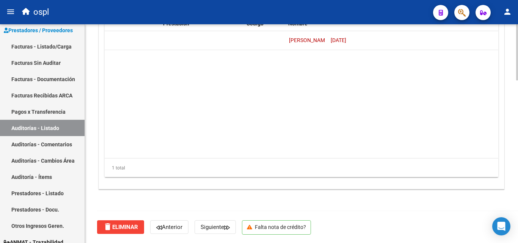
scroll to position [0, 0]
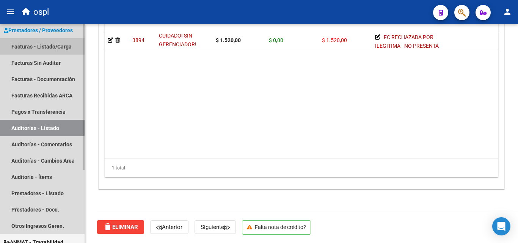
click at [54, 46] on link "Facturas - Listado/Carga" at bounding box center [42, 46] width 85 height 16
